Goal: Find specific page/section: Find specific page/section

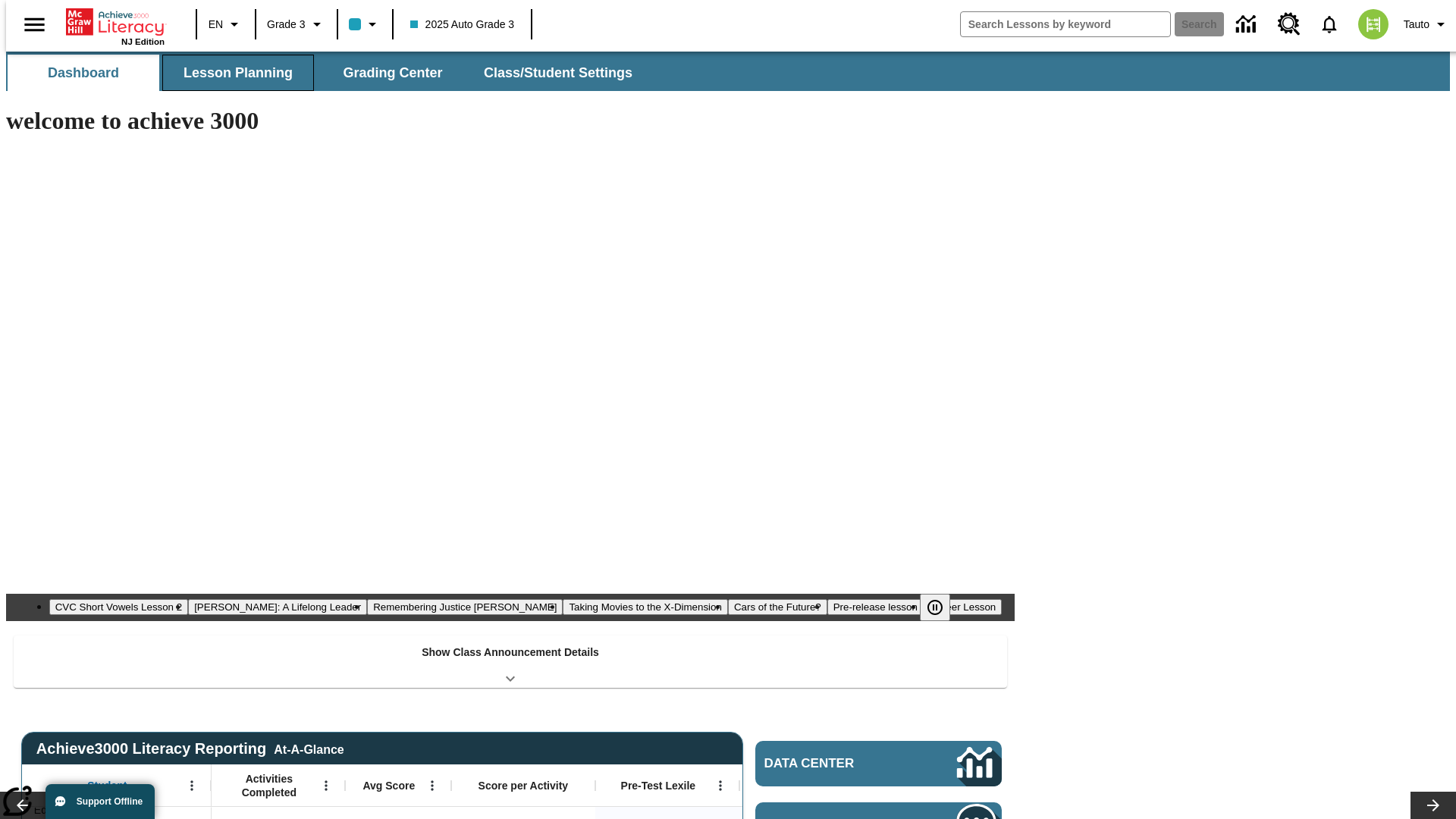
click at [232, 73] on button "Lesson Planning" at bounding box center [238, 72] width 151 height 36
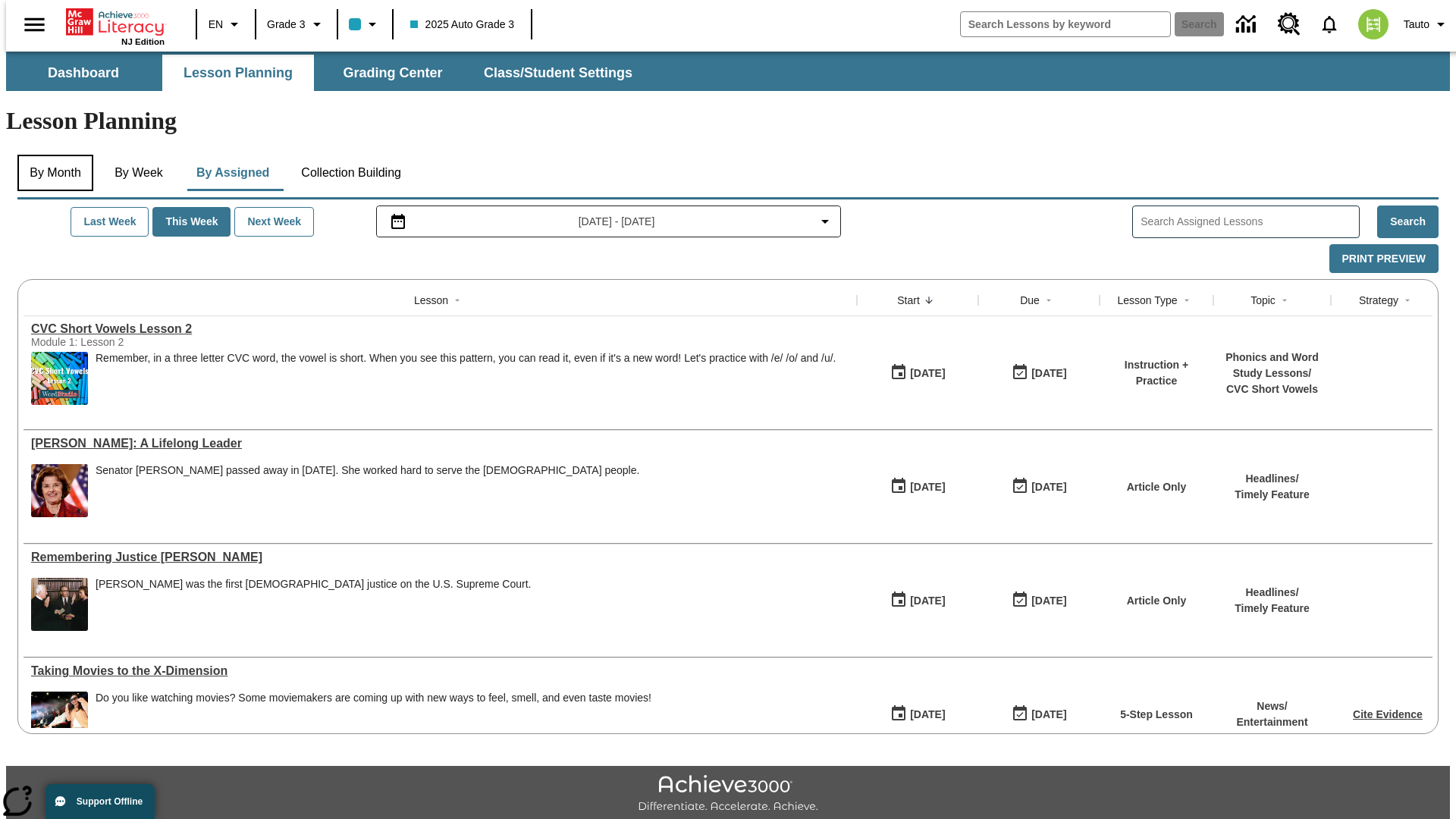
click at [50, 155] on button "By Month" at bounding box center [55, 173] width 76 height 36
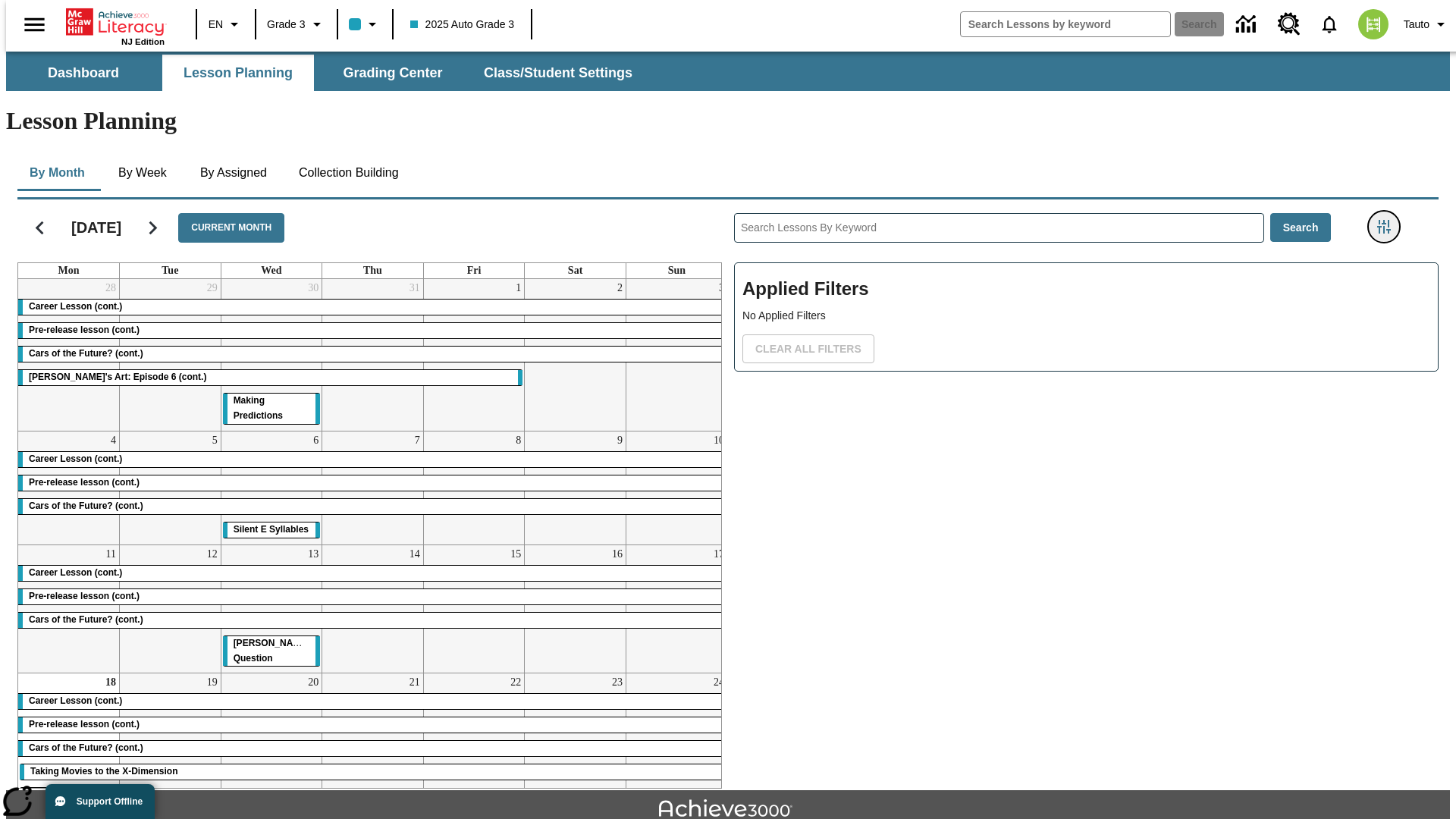
click at [1389, 219] on icon "Filters Side menu" at bounding box center [1384, 226] width 14 height 14
